Goal: Transaction & Acquisition: Purchase product/service

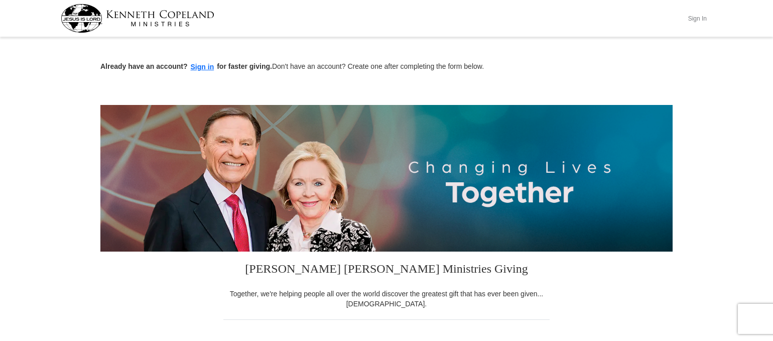
click at [696, 17] on button "Sign In" at bounding box center [698, 19] width 30 height 16
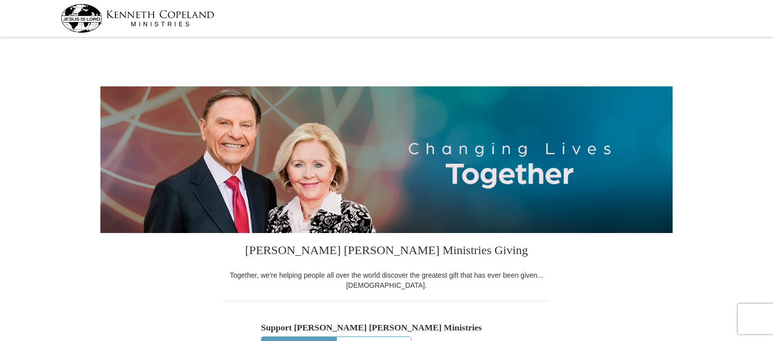
select select "ID"
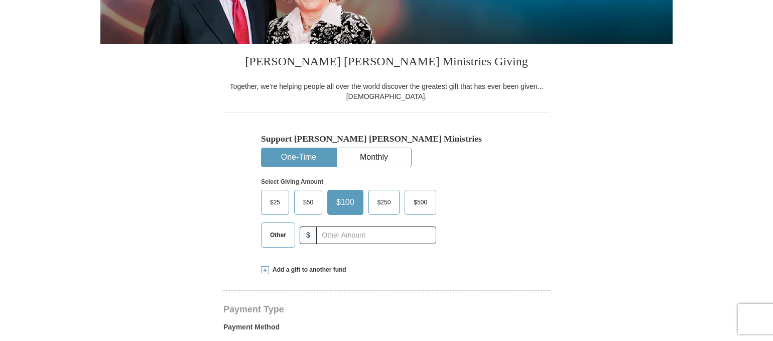
scroll to position [191, 0]
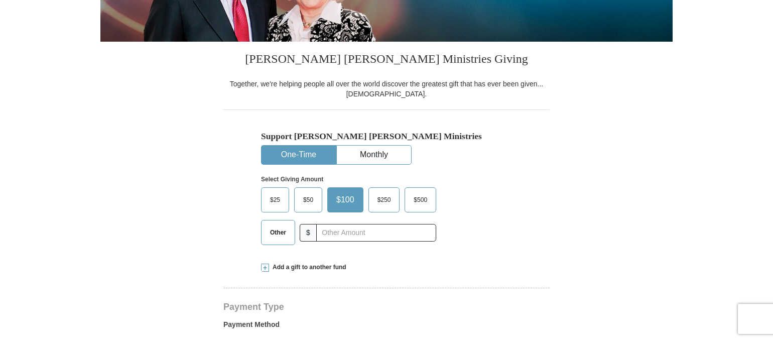
click at [278, 234] on span "Other" at bounding box center [278, 232] width 26 height 15
click at [0, 0] on input "Other" at bounding box center [0, 0] width 0 height 0
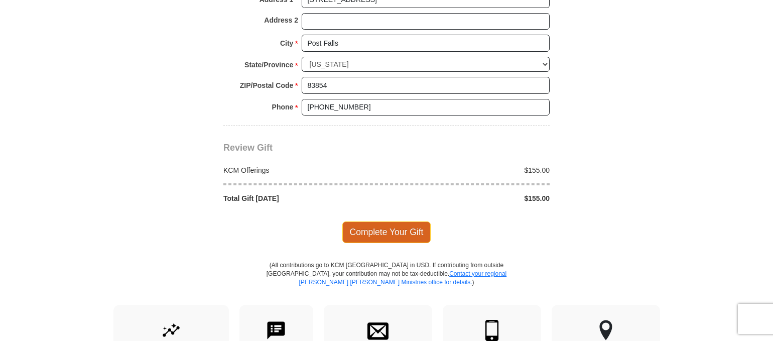
scroll to position [819, 0]
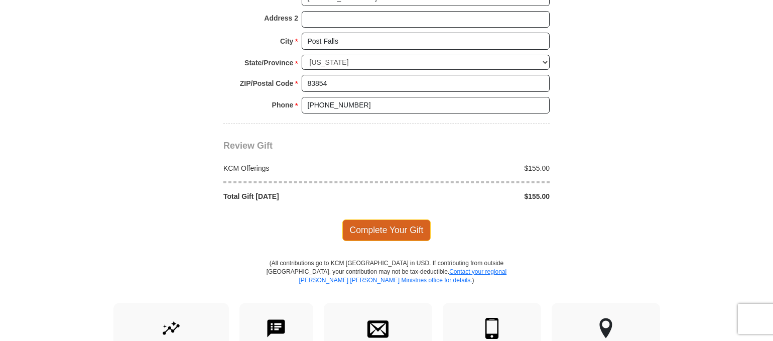
type input "155"
click at [399, 230] on span "Complete Your Gift" at bounding box center [387, 229] width 89 height 21
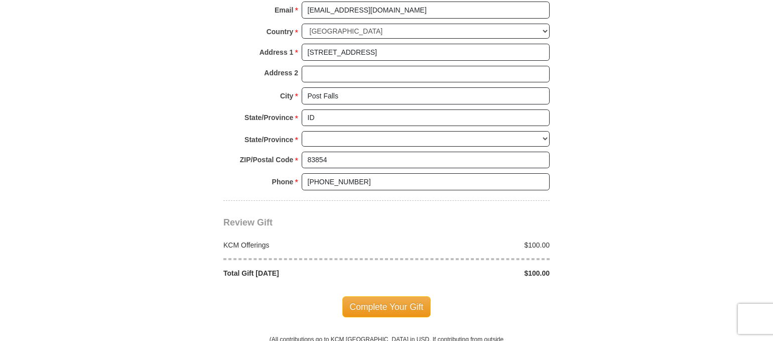
select select "ID"
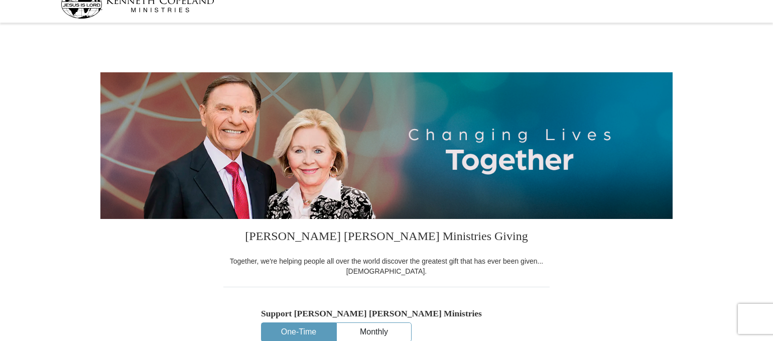
scroll to position [4, 0]
